Goal: Task Accomplishment & Management: Use online tool/utility

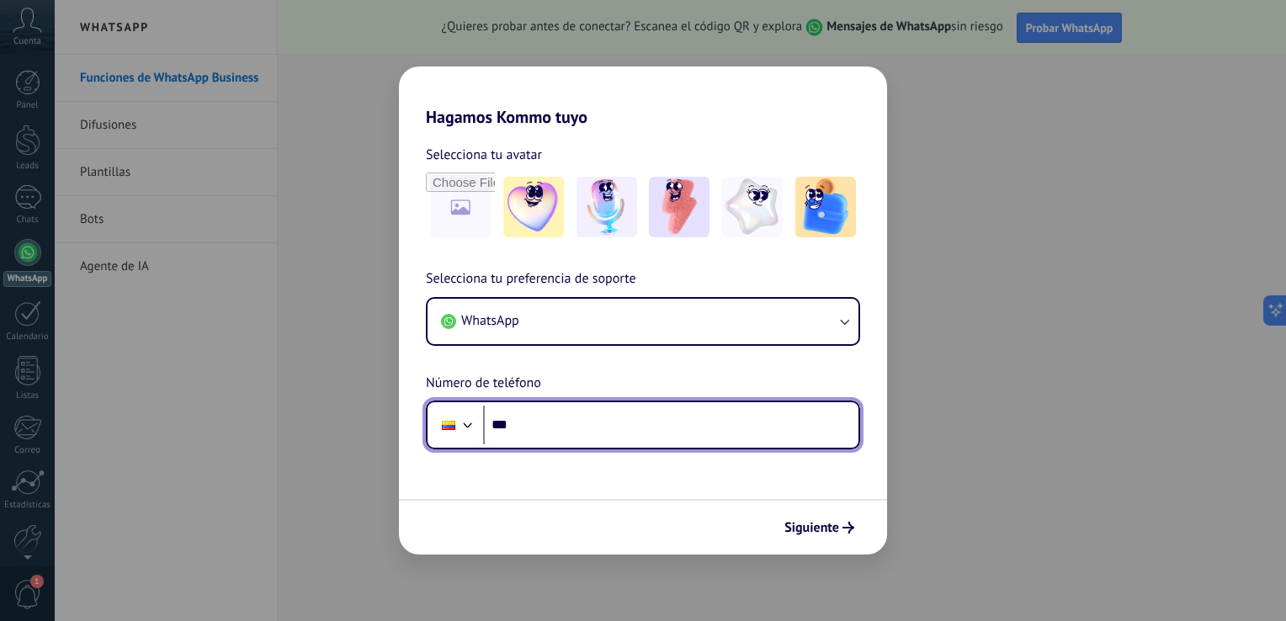
click at [576, 419] on input "***" at bounding box center [670, 425] width 375 height 39
type input "**********"
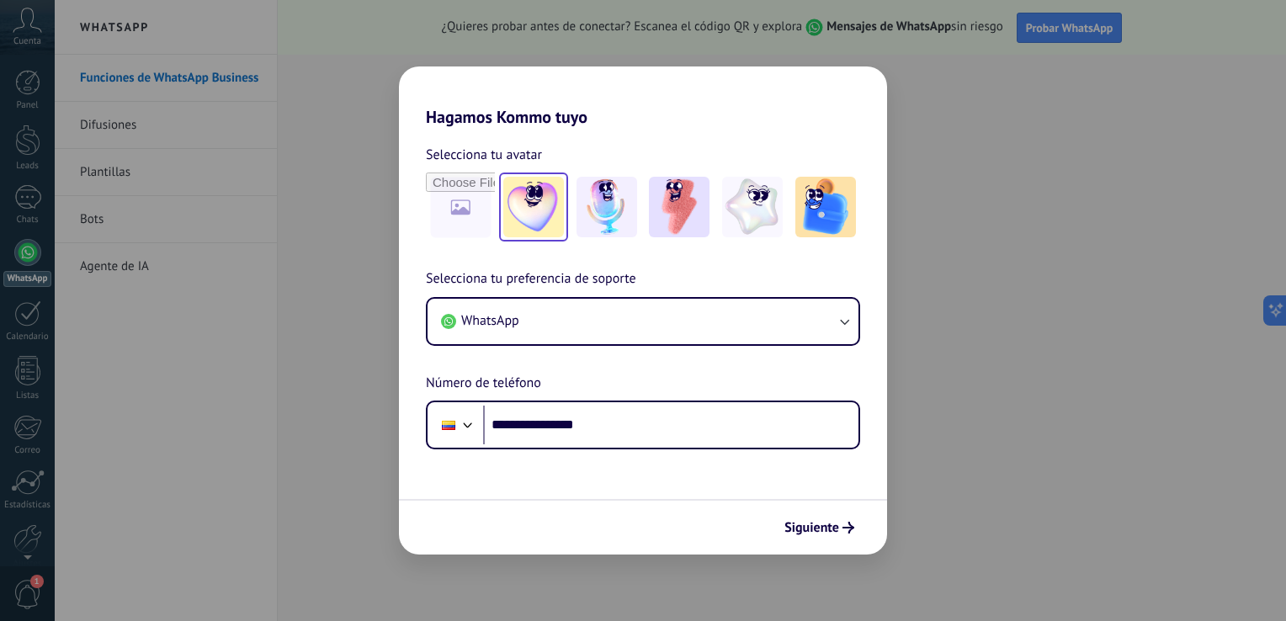
click at [551, 209] on img at bounding box center [533, 207] width 61 height 61
click at [834, 522] on span "Siguiente" at bounding box center [811, 528] width 55 height 12
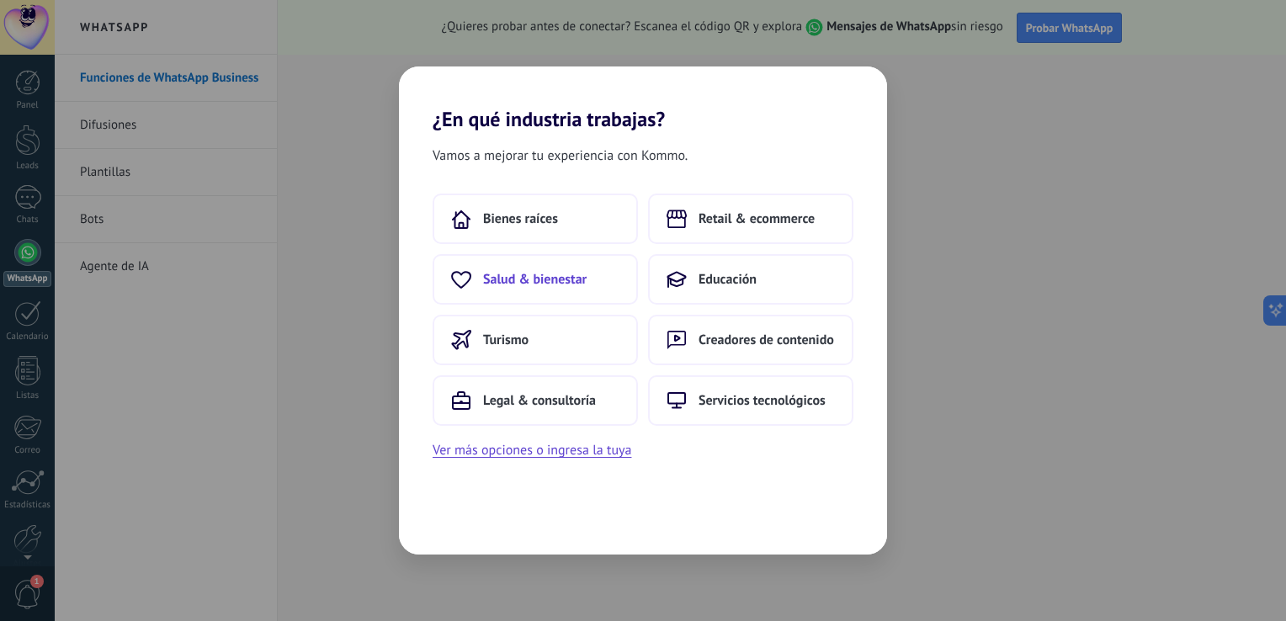
click at [542, 295] on button "Salud & bienestar" at bounding box center [535, 279] width 205 height 50
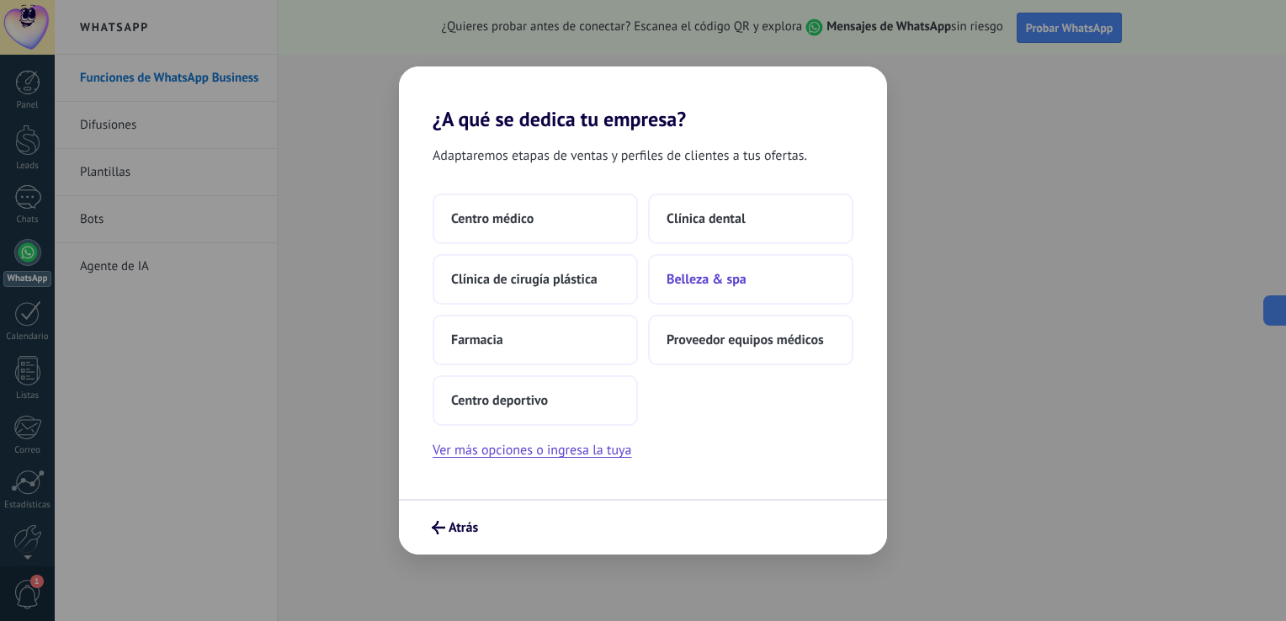
click at [710, 279] on span "Belleza & spa" at bounding box center [707, 279] width 80 height 17
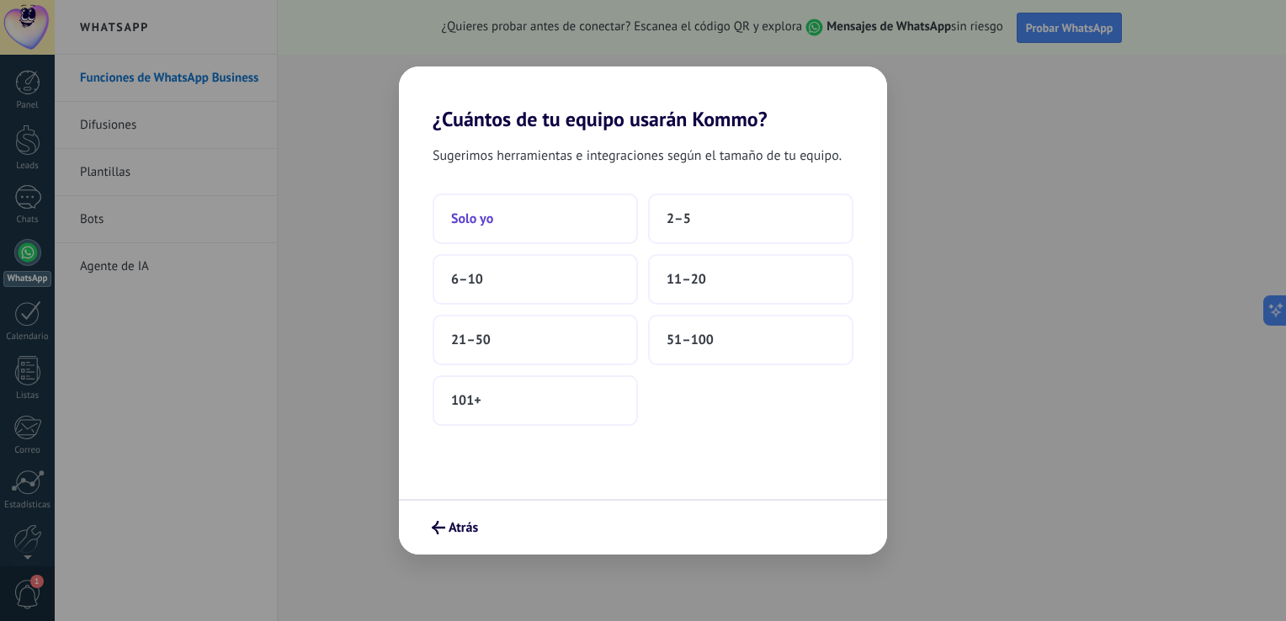
click at [580, 213] on button "Solo yo" at bounding box center [535, 219] width 205 height 50
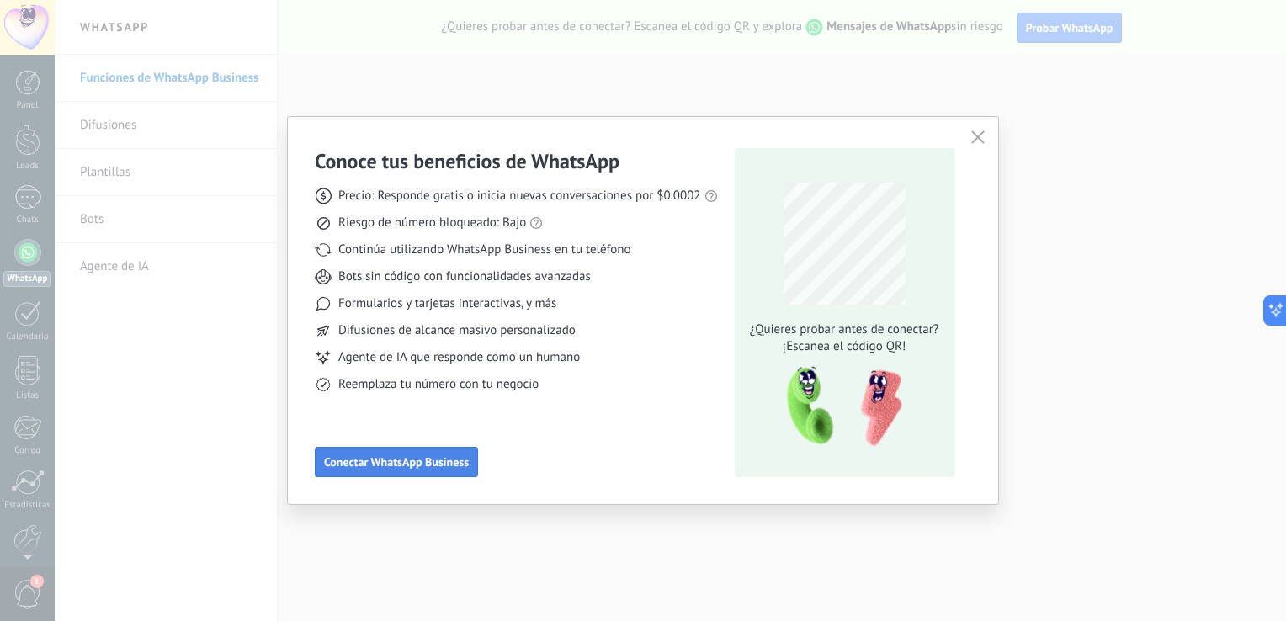
click at [380, 464] on span "Conectar WhatsApp Business" at bounding box center [396, 462] width 145 height 12
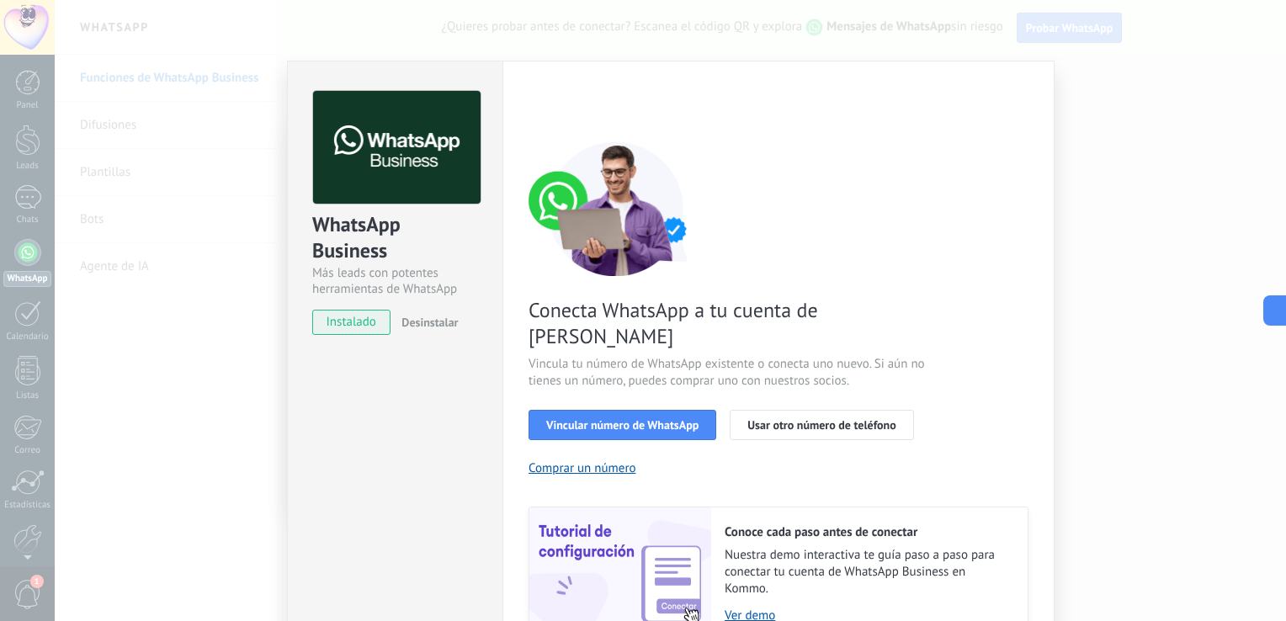
click at [939, 410] on div "Vincular número de WhatsApp Usar otro número de teléfono" at bounding box center [779, 425] width 500 height 30
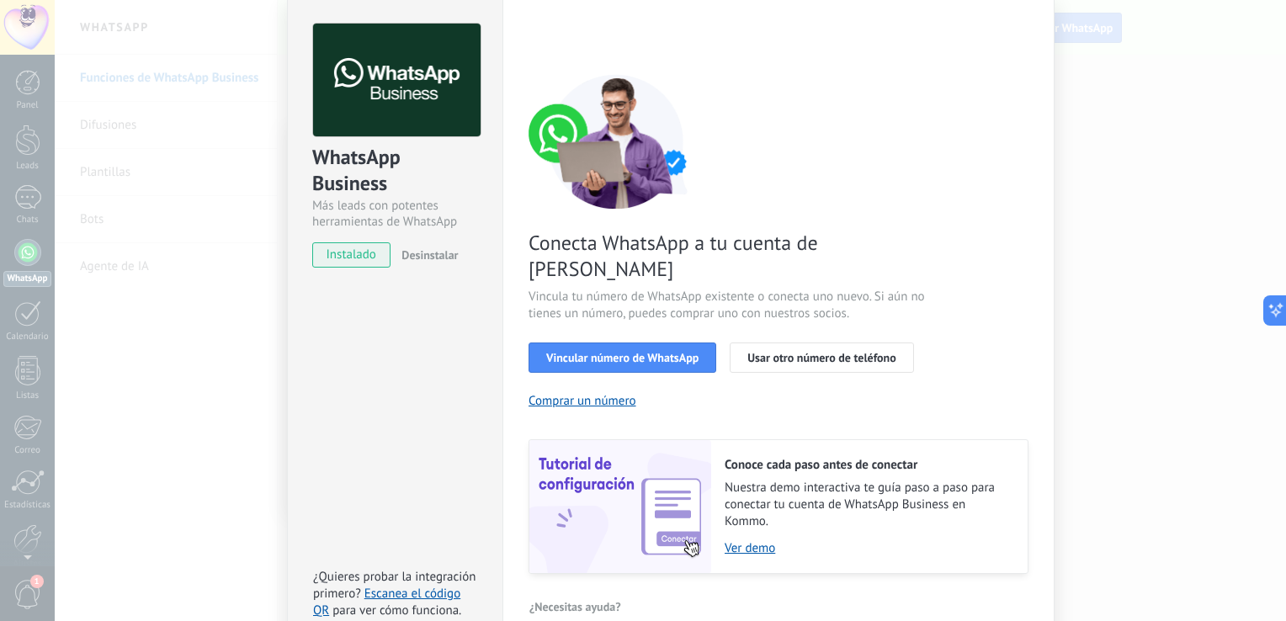
scroll to position [69, 0]
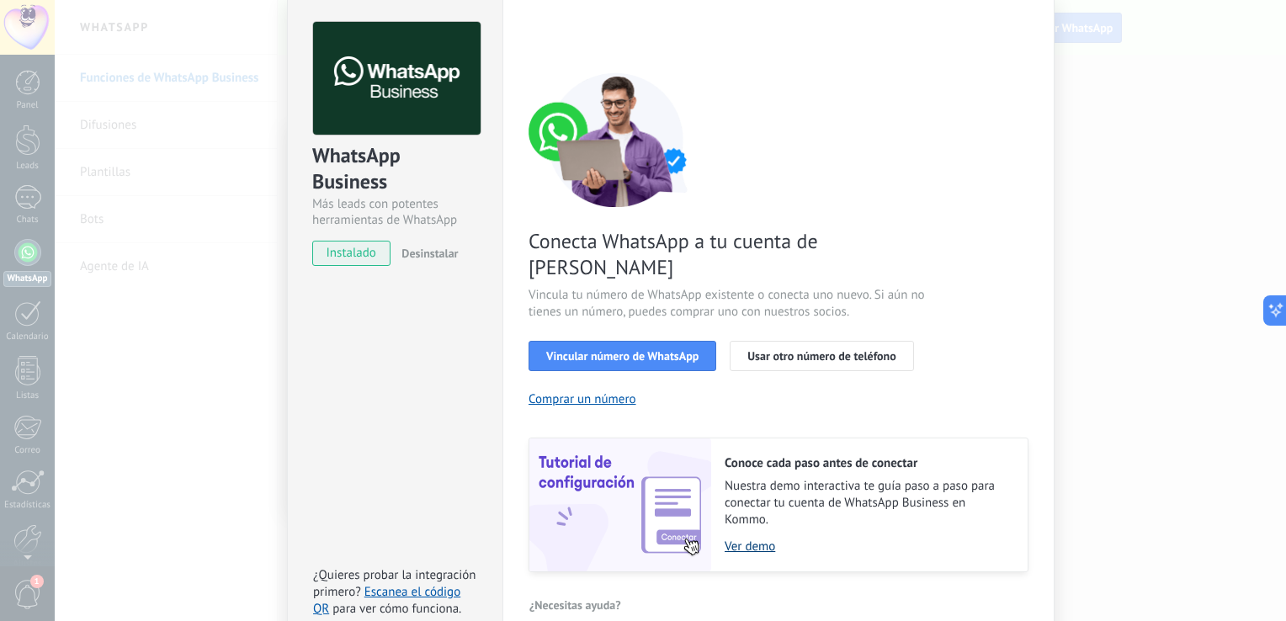
click at [743, 539] on link "Ver demo" at bounding box center [868, 547] width 286 height 16
